Goal: Navigation & Orientation: Find specific page/section

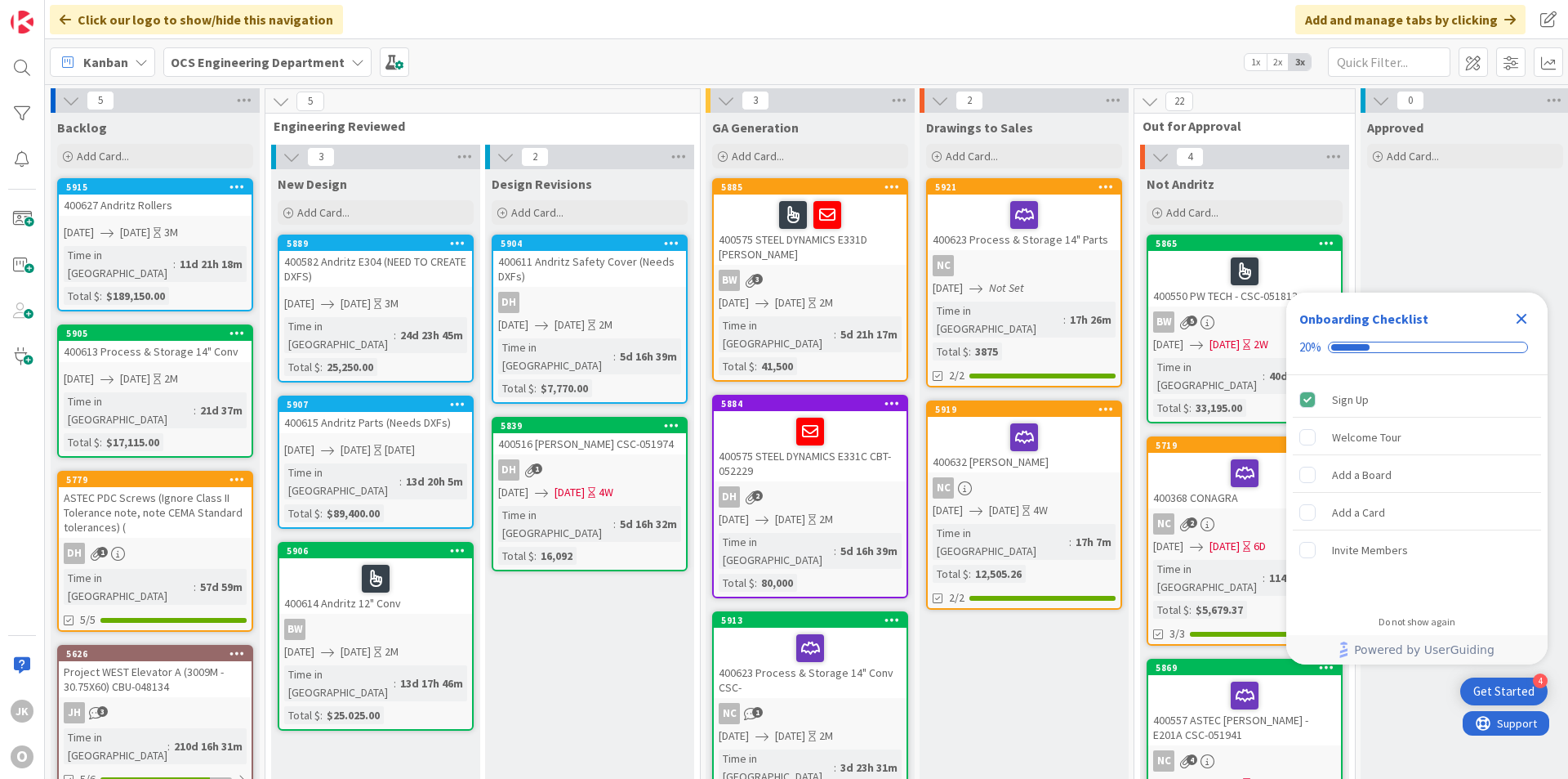
click at [1215, 305] on div "Onboarding Checklist 20%" at bounding box center [1417, 333] width 261 height 83
click at [1215, 318] on icon "Close Checklist" at bounding box center [1522, 318] width 11 height 11
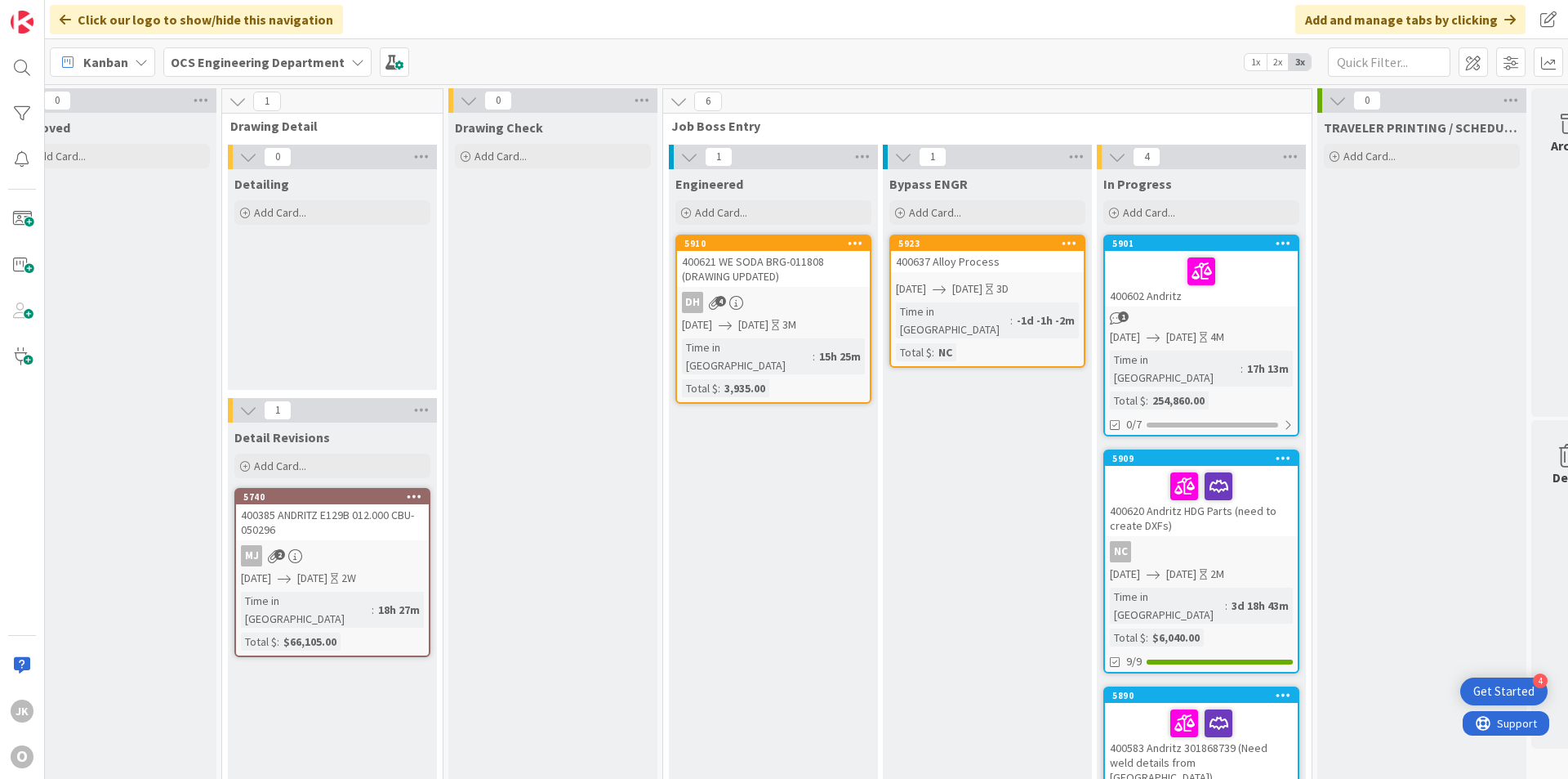
scroll to position [0, 1417]
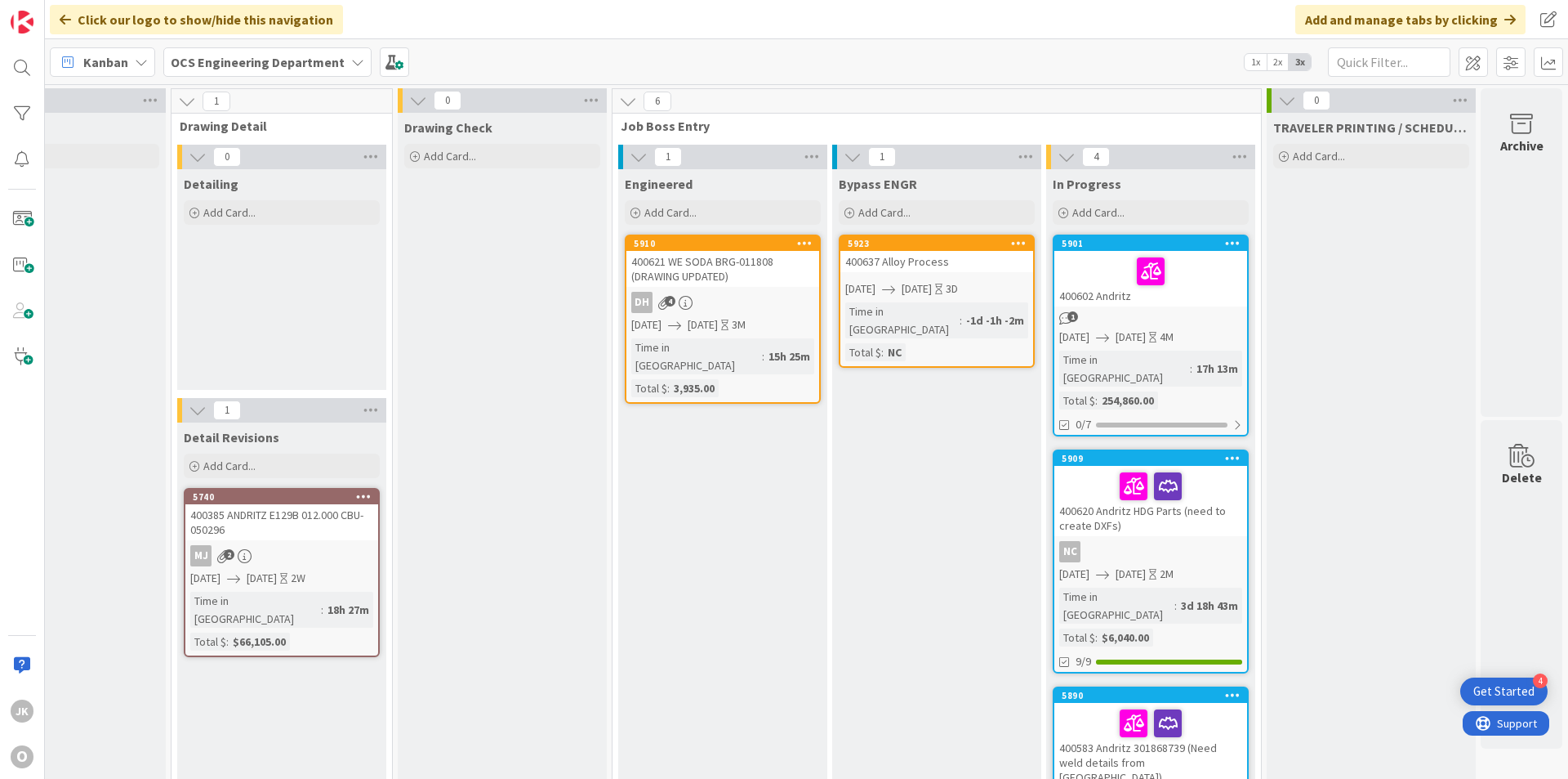
click at [924, 264] on div "400637 Alloy Process" at bounding box center [936, 261] width 193 height 21
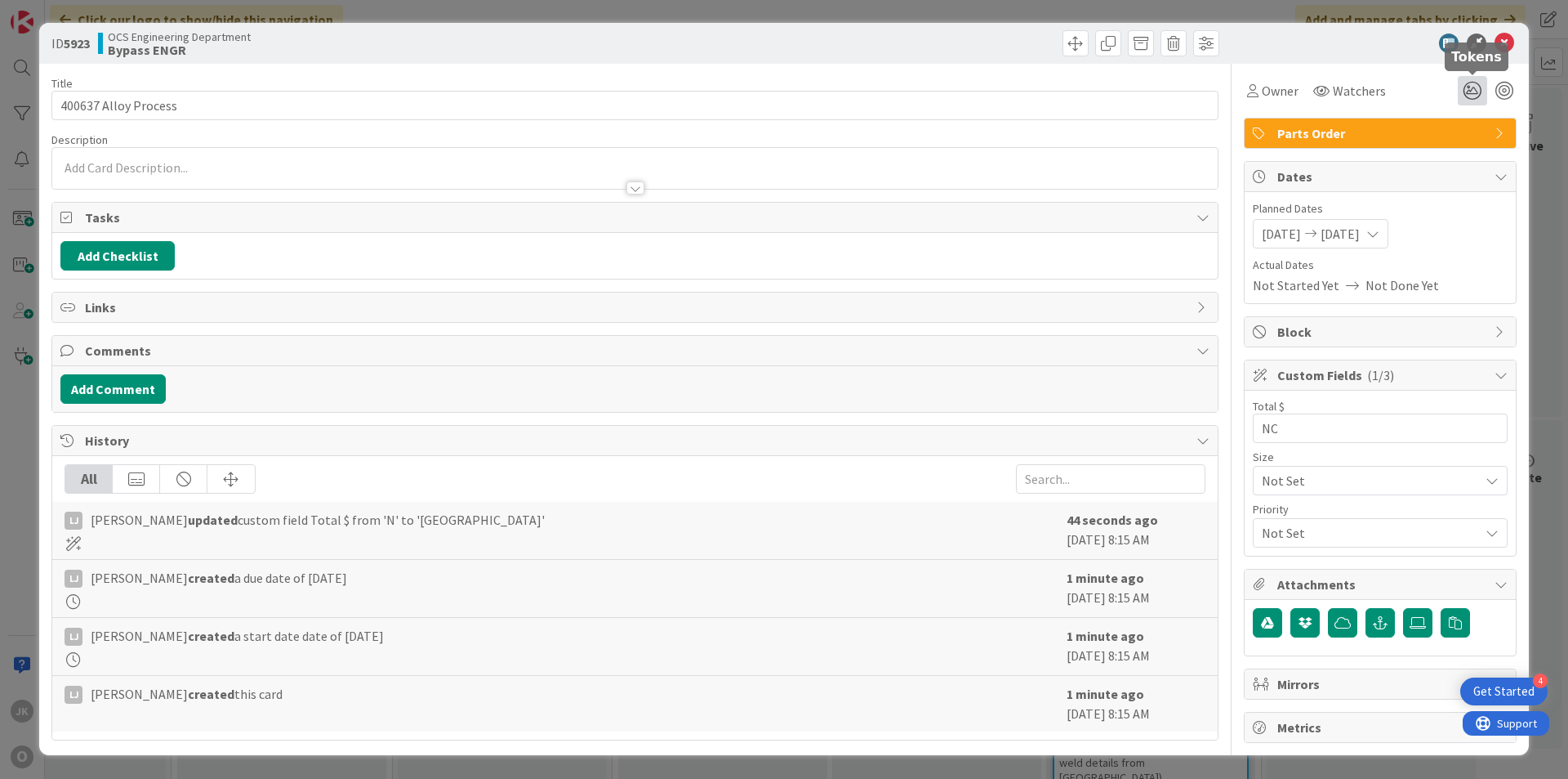
click at [1215, 92] on icon at bounding box center [1472, 90] width 29 height 29
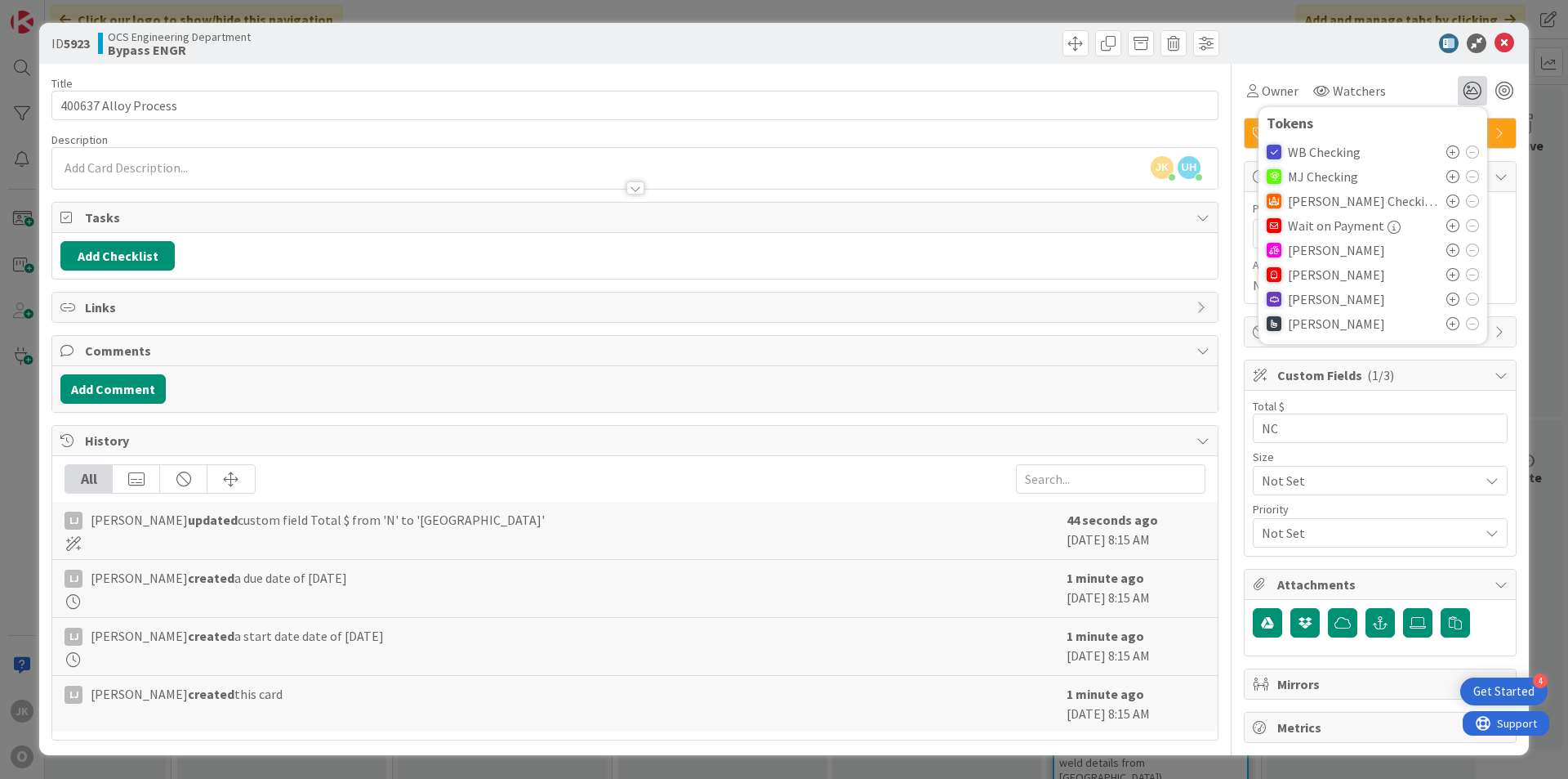
click at [1215, 248] on icon at bounding box center [1454, 250] width 13 height 13
click at [1215, 38] on icon at bounding box center [1504, 43] width 19 height 19
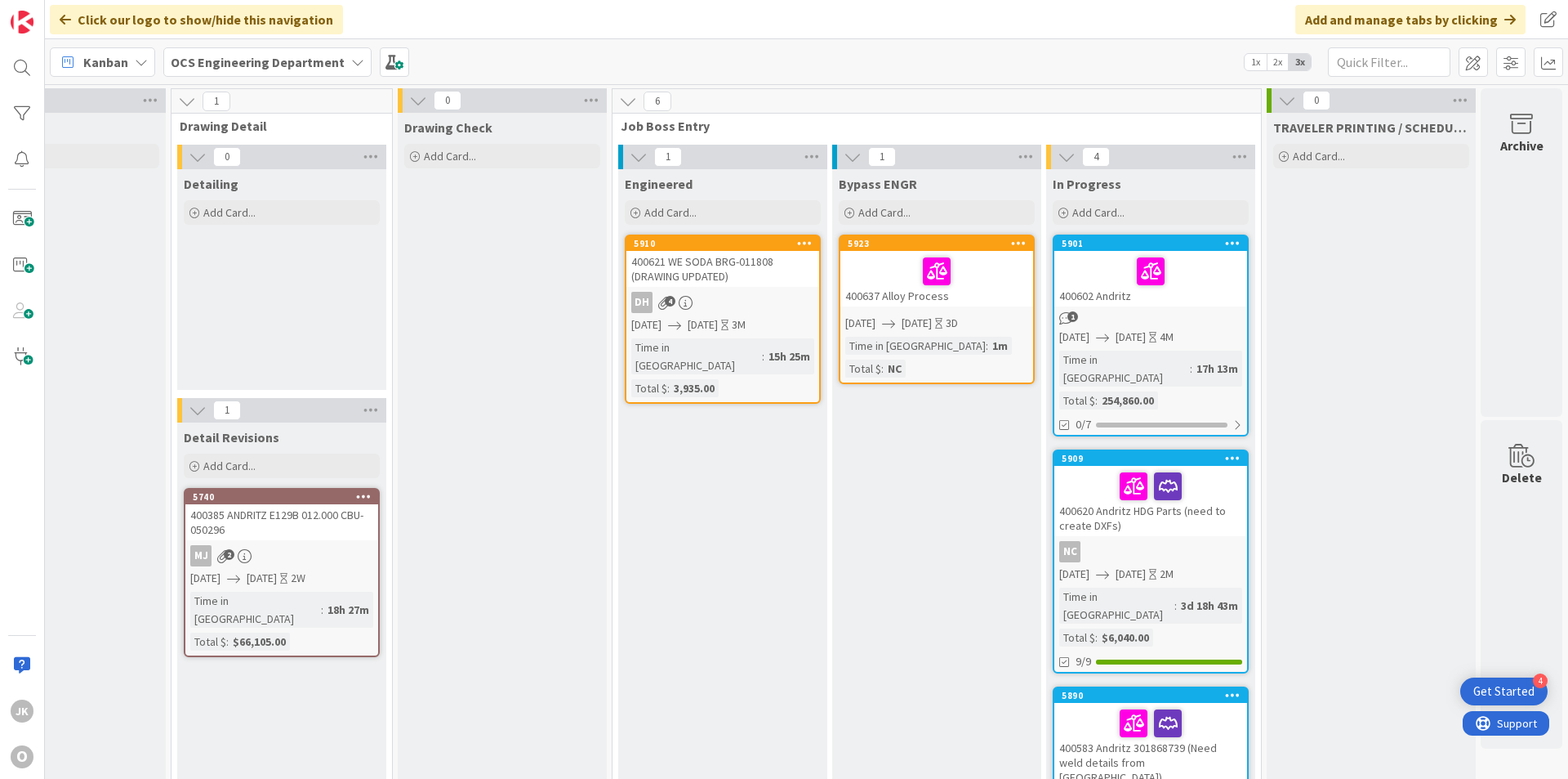
click at [989, 263] on div at bounding box center [936, 271] width 183 height 34
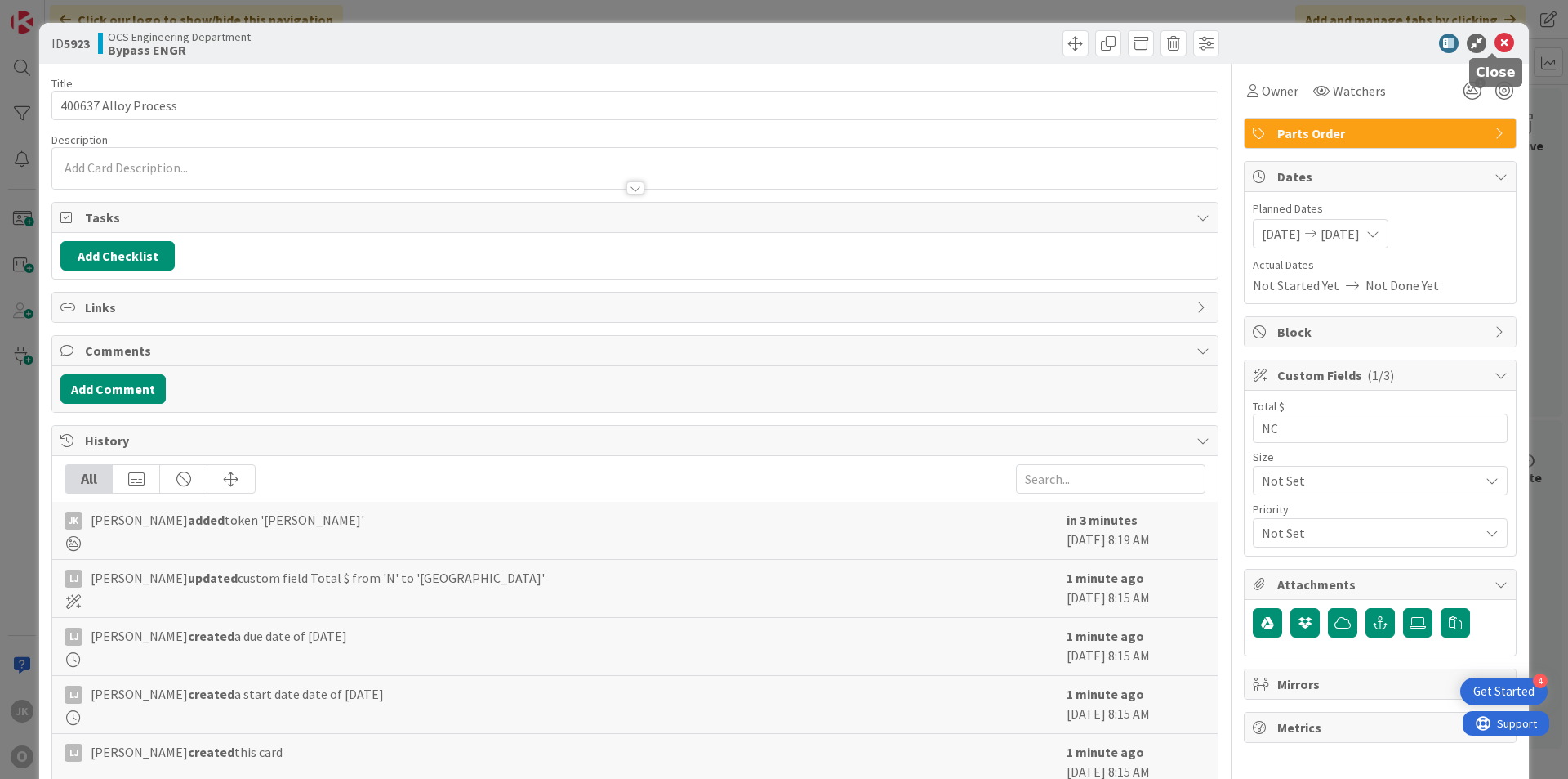
click at [1215, 44] on icon at bounding box center [1504, 43] width 19 height 19
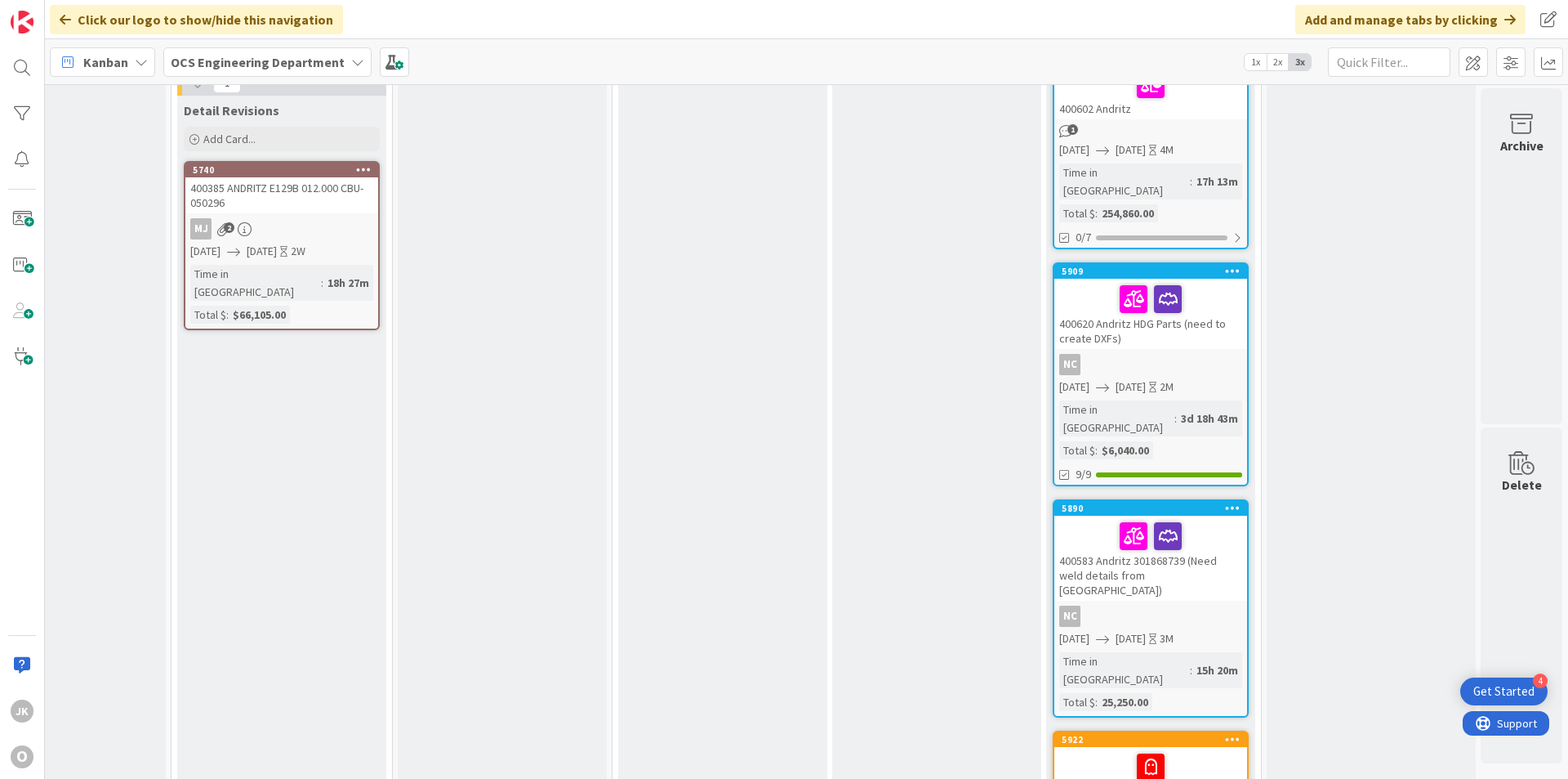
scroll to position [0, 1417]
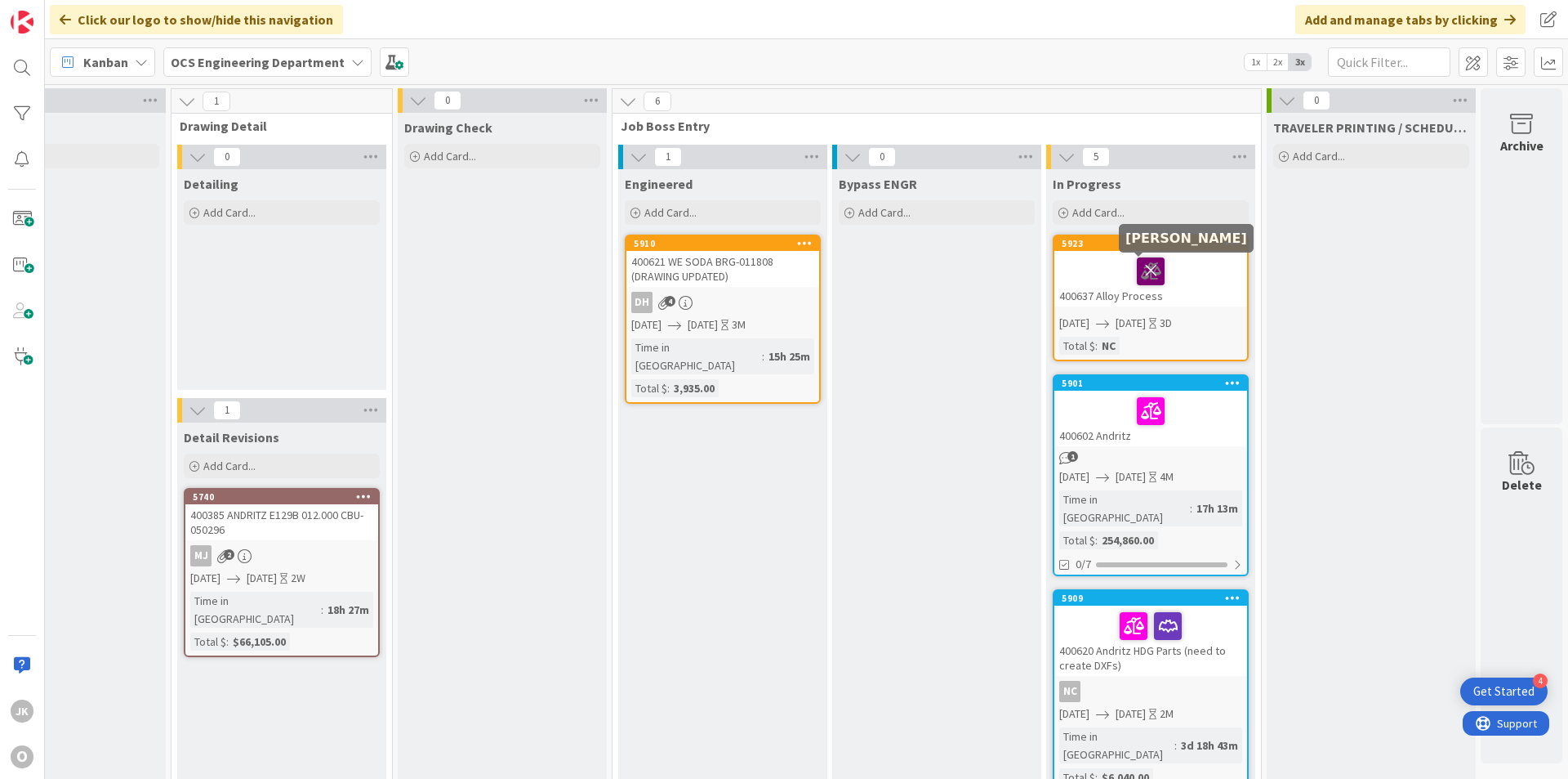
click at [1140, 272] on icon at bounding box center [1150, 270] width 28 height 26
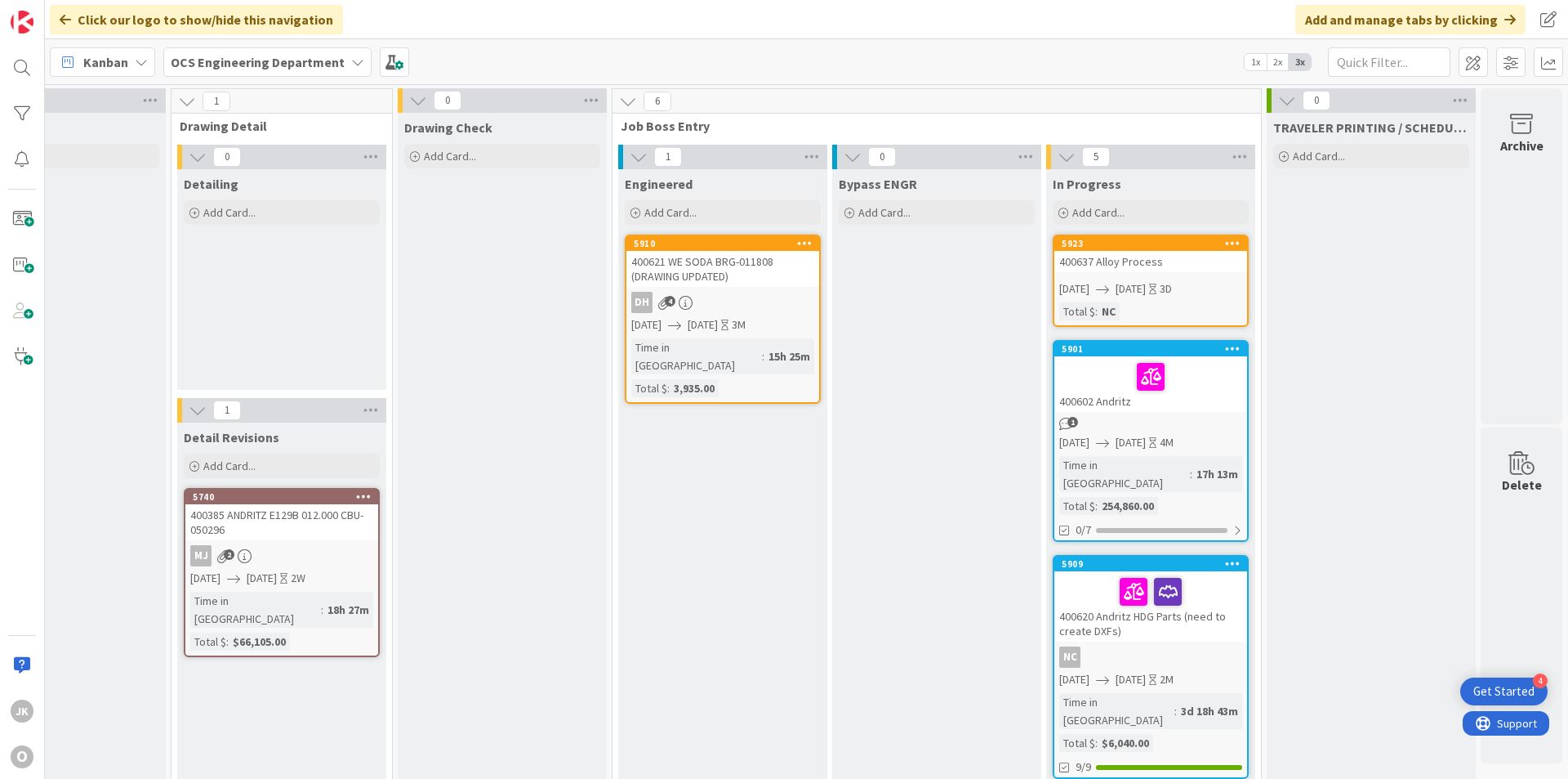
click at [677, 254] on div "400621 WE SODA BRG-011808 (DRAWING UPDATED)" at bounding box center [723, 268] width 193 height 36
